Goal: Task Accomplishment & Management: Manage account settings

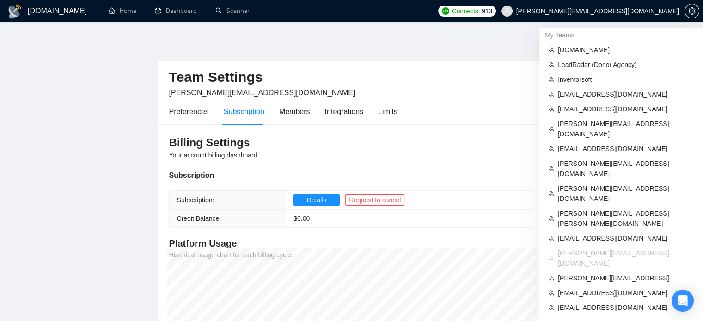
click at [655, 11] on span "[PERSON_NAME][EMAIL_ADDRESS][DOMAIN_NAME]" at bounding box center [597, 11] width 163 height 0
click at [618, 11] on span "[PERSON_NAME][EMAIL_ADDRESS][DOMAIN_NAME]" at bounding box center [597, 11] width 163 height 0
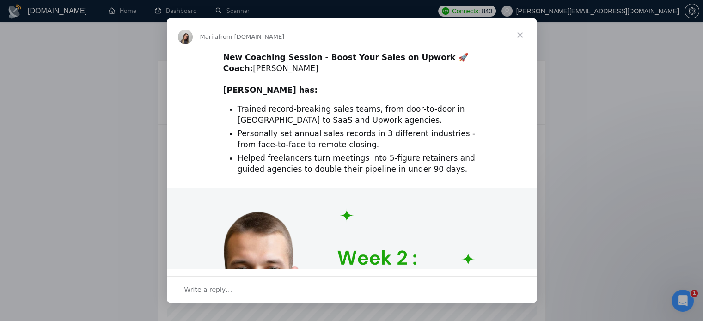
click at [522, 38] on span "Close" at bounding box center [519, 34] width 33 height 33
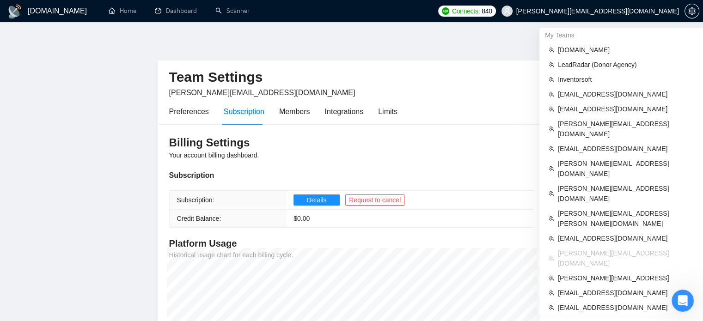
click at [628, 11] on span "[PERSON_NAME][EMAIL_ADDRESS][DOMAIN_NAME]" at bounding box center [597, 11] width 163 height 0
click at [622, 11] on span "[PERSON_NAME][EMAIL_ADDRESS][DOMAIN_NAME]" at bounding box center [597, 11] width 163 height 0
click at [621, 11] on span "[PERSON_NAME][EMAIL_ADDRESS][DOMAIN_NAME]" at bounding box center [597, 11] width 163 height 0
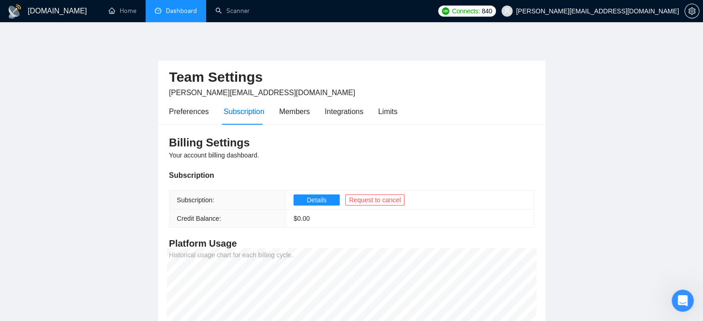
click at [171, 22] on li "Dashboard" at bounding box center [176, 11] width 61 height 22
click at [173, 11] on link "Dashboard" at bounding box center [176, 11] width 42 height 8
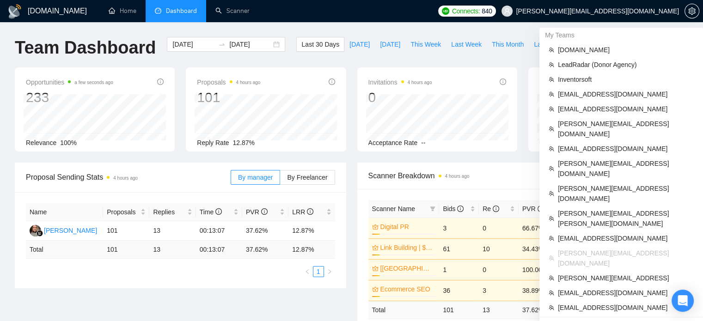
click at [649, 20] on span "[PERSON_NAME][EMAIL_ADDRESS][DOMAIN_NAME]" at bounding box center [590, 11] width 189 height 30
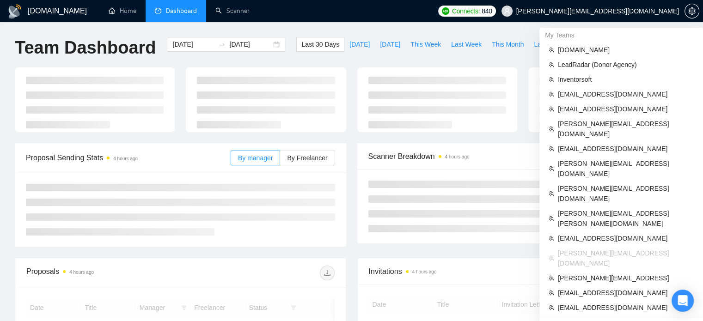
click at [648, 11] on span "[PERSON_NAME][EMAIL_ADDRESS][DOMAIN_NAME]" at bounding box center [597, 11] width 163 height 0
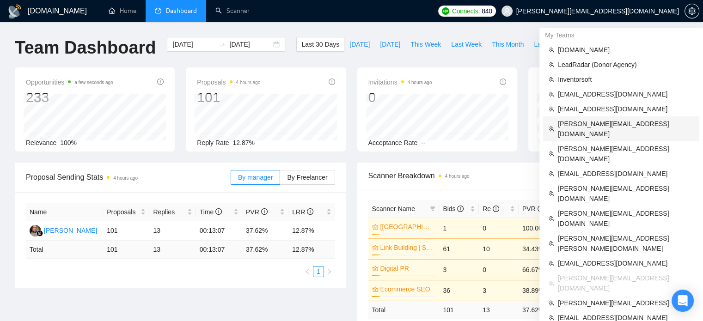
click at [601, 122] on span "snigdha@webtage.com" at bounding box center [626, 129] width 136 height 20
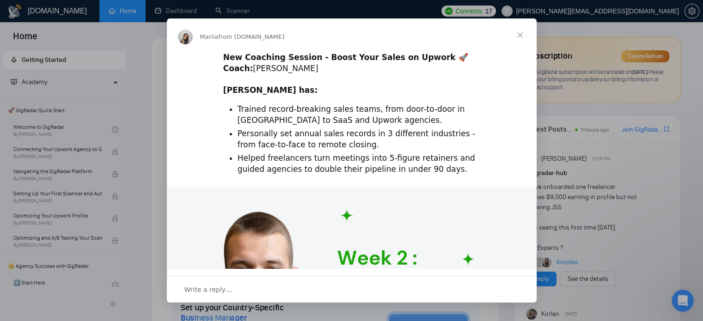
click at [508, 35] on span "Close" at bounding box center [519, 34] width 33 height 33
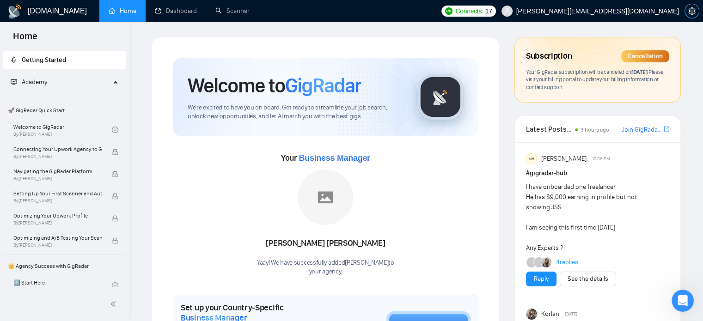
click at [693, 10] on icon "setting" at bounding box center [691, 10] width 7 height 7
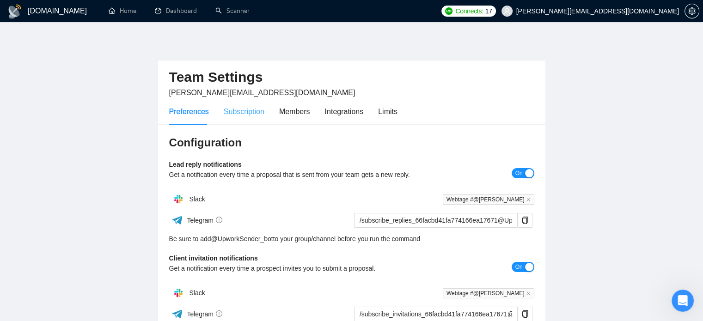
click at [241, 121] on div "Subscription" at bounding box center [244, 111] width 41 height 26
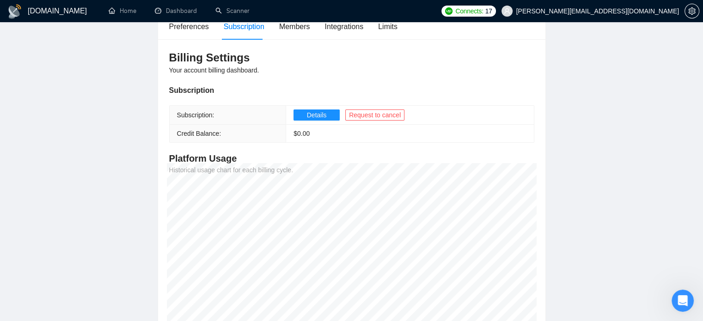
scroll to position [85, 0]
click at [318, 115] on span "Details" at bounding box center [317, 115] width 20 height 10
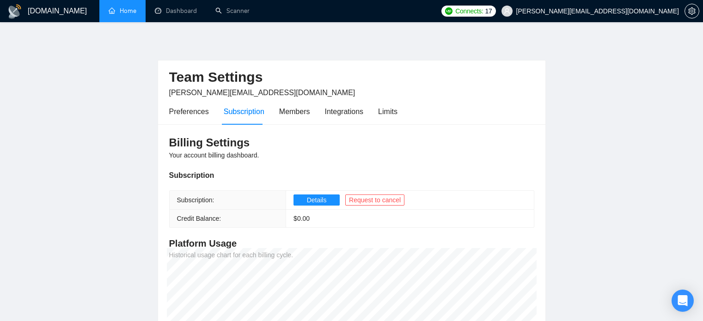
scroll to position [85, 0]
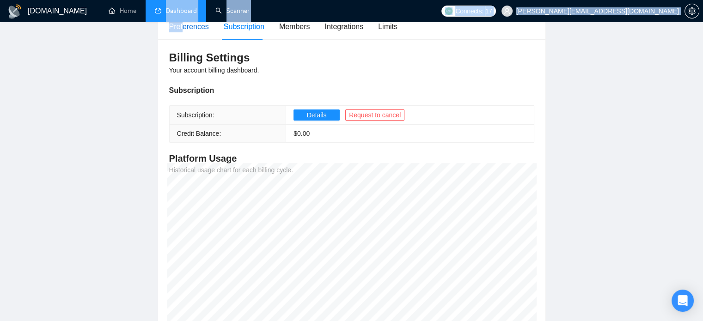
drag, startPoint x: 182, startPoint y: 25, endPoint x: 181, endPoint y: 15, distance: 10.2
click at [181, 15] on div "GigRadar.io Home Dashboard Scanner Connects: 17 snigdha@webtage.com Team Settin…" at bounding box center [351, 156] width 703 height 482
click at [181, 15] on link "Dashboard" at bounding box center [176, 11] width 42 height 8
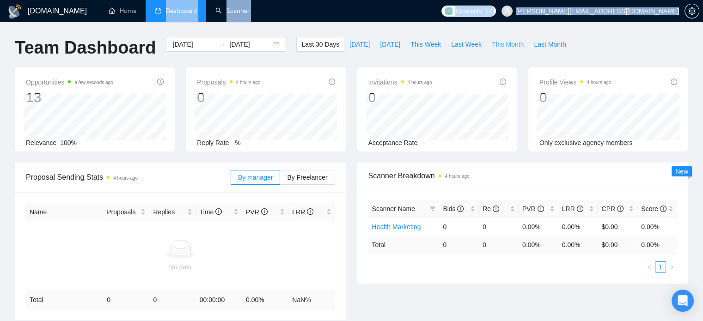
click at [499, 48] on span "This Month" at bounding box center [508, 44] width 32 height 10
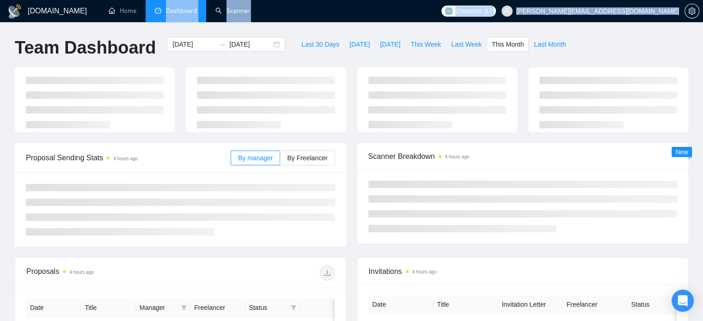
type input "2025-09-01"
type input "2025-09-30"
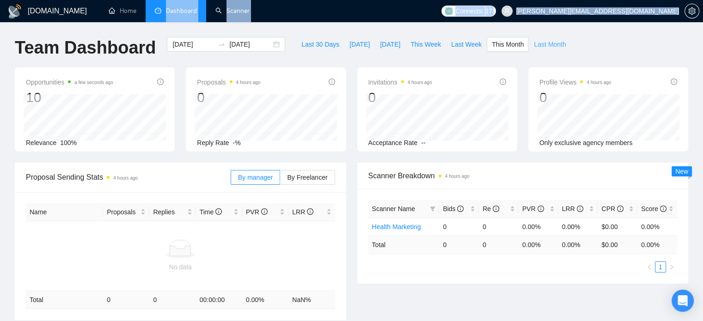
click at [534, 44] on span "Last Month" at bounding box center [550, 44] width 32 height 10
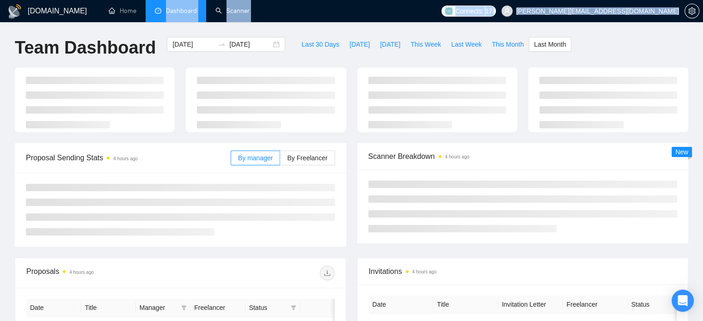
type input "2025-08-01"
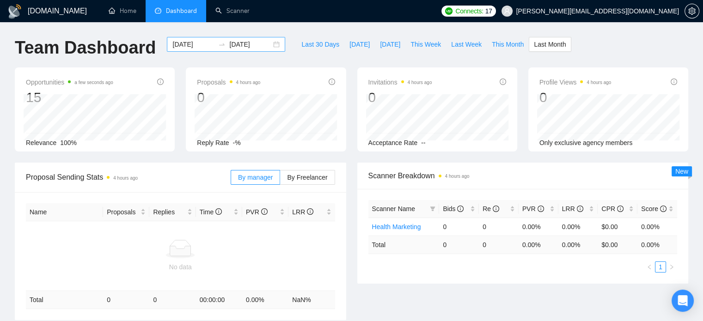
click at [229, 40] on input "2025-08-31" at bounding box center [250, 44] width 42 height 10
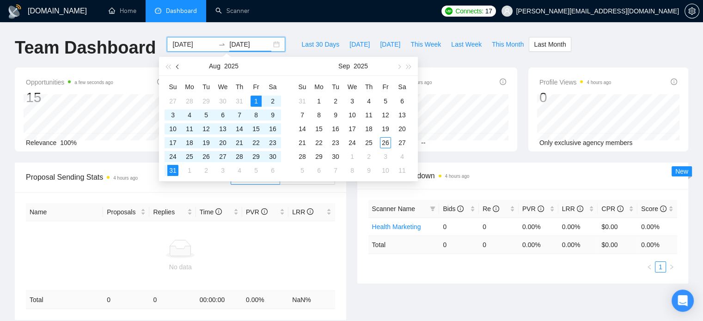
click at [178, 67] on span "button" at bounding box center [178, 66] width 5 height 5
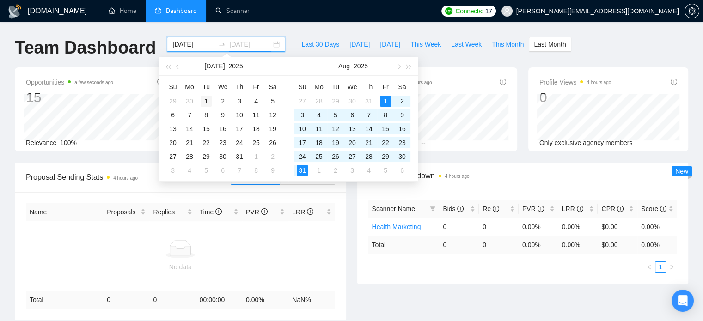
type input "2025-07-01"
click at [201, 103] on div "1" at bounding box center [206, 101] width 11 height 11
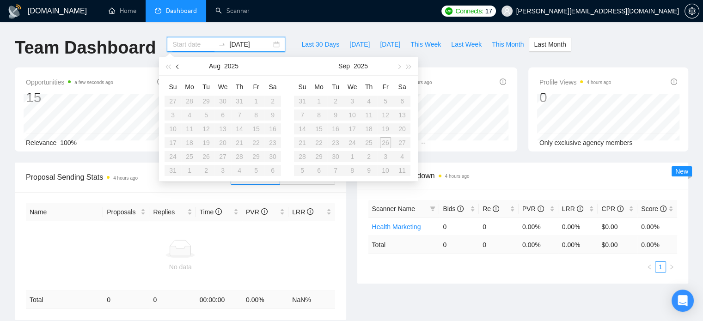
click at [178, 65] on span "button" at bounding box center [178, 66] width 5 height 5
click at [178, 66] on span "button" at bounding box center [178, 66] width 5 height 5
type input "2025-05-01"
click at [240, 98] on div "1" at bounding box center [239, 101] width 11 height 11
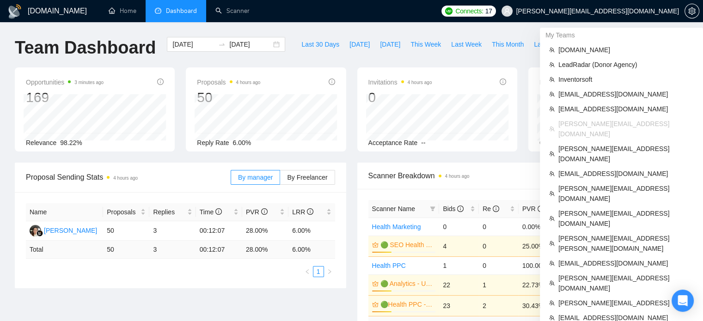
click at [630, 11] on span "[PERSON_NAME][EMAIL_ADDRESS][DOMAIN_NAME]" at bounding box center [597, 11] width 163 height 0
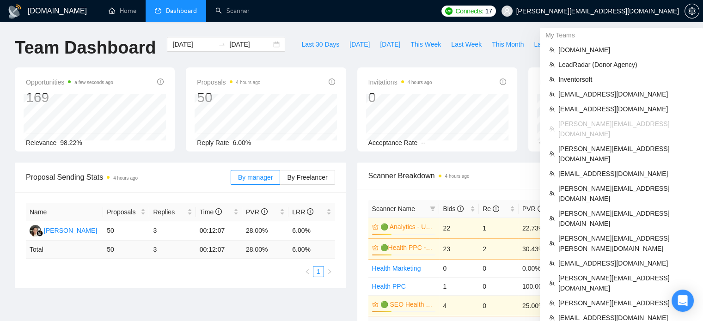
click at [647, 11] on span "[PERSON_NAME][EMAIL_ADDRESS][DOMAIN_NAME]" at bounding box center [597, 11] width 163 height 0
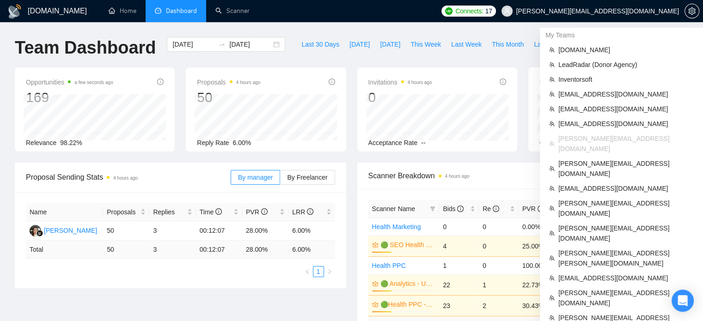
click at [652, 11] on span "[PERSON_NAME][EMAIL_ADDRESS][DOMAIN_NAME]" at bounding box center [597, 11] width 163 height 0
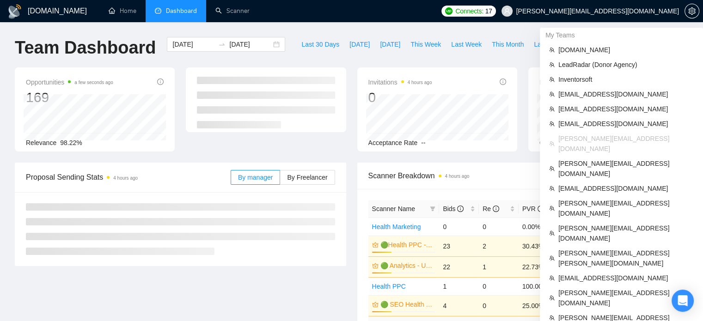
click at [643, 11] on span "[PERSON_NAME][EMAIL_ADDRESS][DOMAIN_NAME]" at bounding box center [597, 11] width 163 height 0
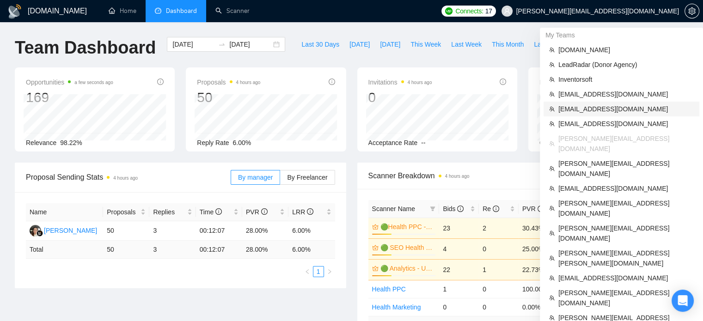
click at [572, 106] on span "[EMAIL_ADDRESS][DOMAIN_NAME]" at bounding box center [625, 109] width 135 height 10
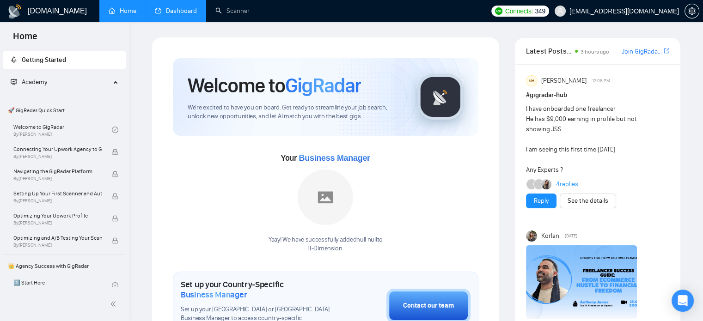
click at [170, 9] on link "Dashboard" at bounding box center [176, 11] width 42 height 8
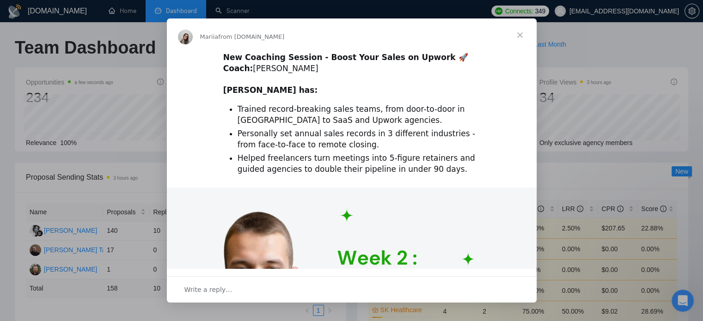
click at [519, 32] on span "Close" at bounding box center [519, 34] width 33 height 33
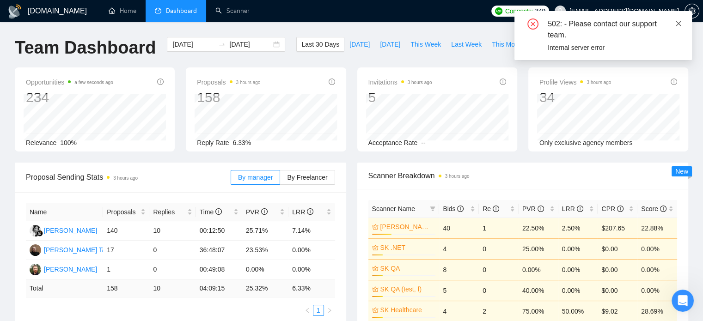
click at [677, 20] on icon "close" at bounding box center [678, 23] width 6 height 6
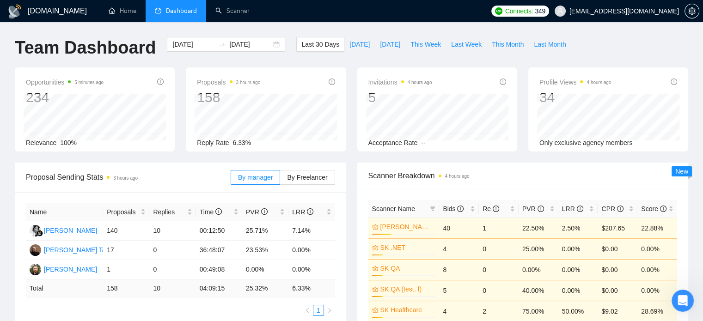
click at [294, 153] on div "Opportunities 5 minutes ago 234 Relevance 100% Proposals 3 hours ago 158 2025-0…" at bounding box center [351, 114] width 684 height 95
click at [697, 14] on span "setting" at bounding box center [692, 10] width 14 height 7
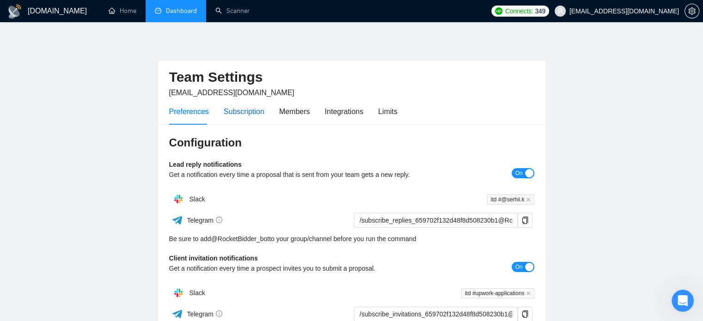
click at [248, 116] on div "Subscription" at bounding box center [244, 112] width 41 height 12
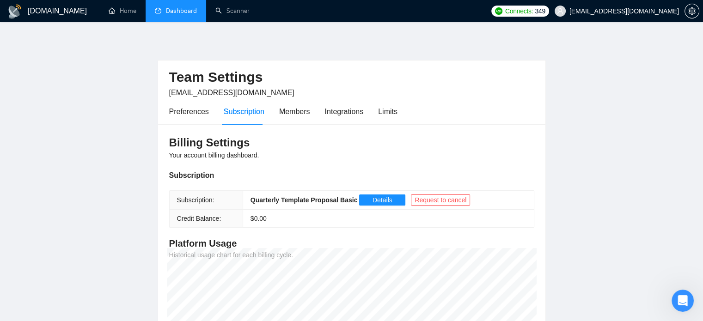
click at [368, 194] on td "Quarterly Template Proposal Basic Details Request to cancel" at bounding box center [388, 200] width 291 height 19
click at [372, 197] on span "Details" at bounding box center [382, 200] width 20 height 10
